Goal: Task Accomplishment & Management: Use online tool/utility

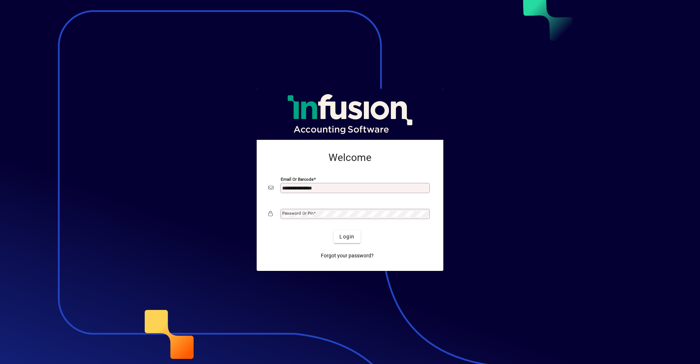
type input "**********"
click at [334, 230] on button "Login" at bounding box center [347, 236] width 27 height 13
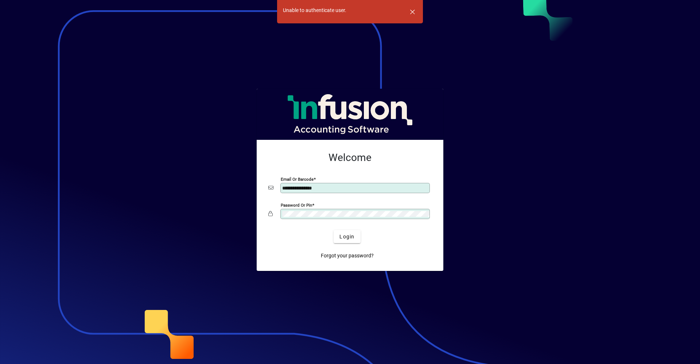
click at [260, 213] on div "**********" at bounding box center [350, 205] width 187 height 131
click at [334, 230] on button "Login" at bounding box center [347, 236] width 27 height 13
